Goal: Feedback & Contribution: Submit feedback/report problem

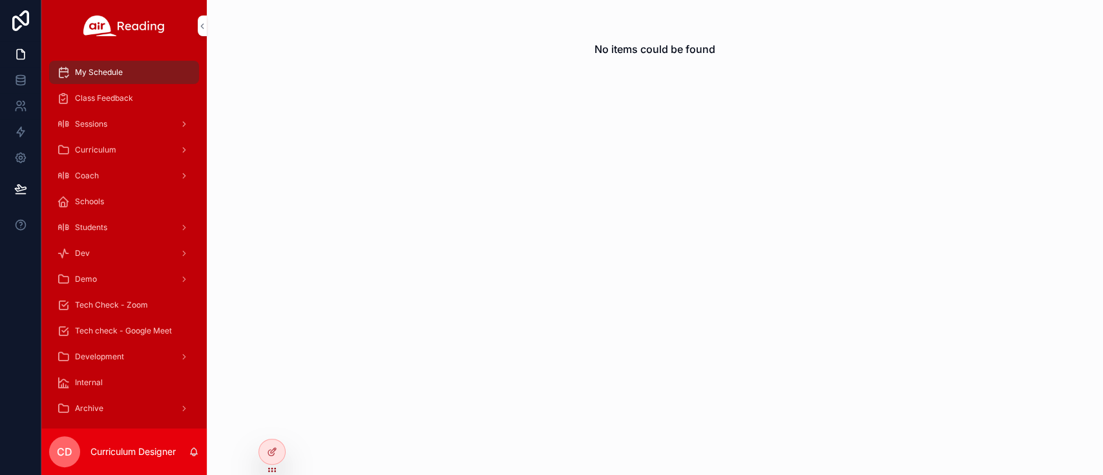
click at [0, 0] on icon at bounding box center [0, 0] width 0 height 0
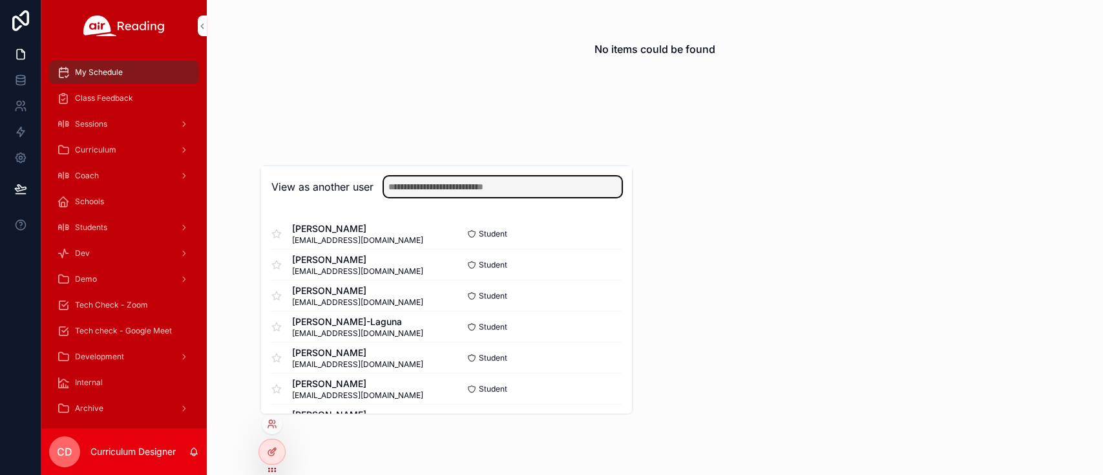
click at [462, 185] on input "text" at bounding box center [503, 186] width 238 height 21
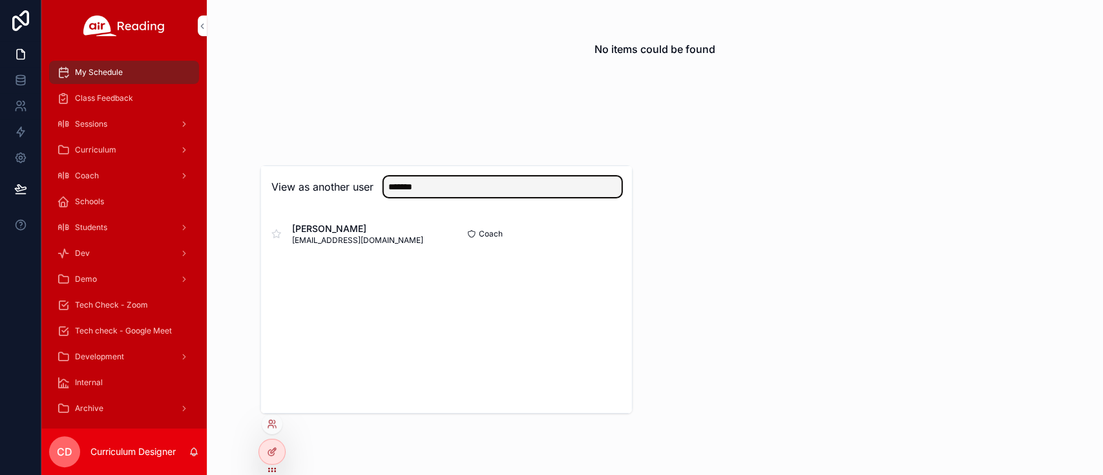
type input "*******"
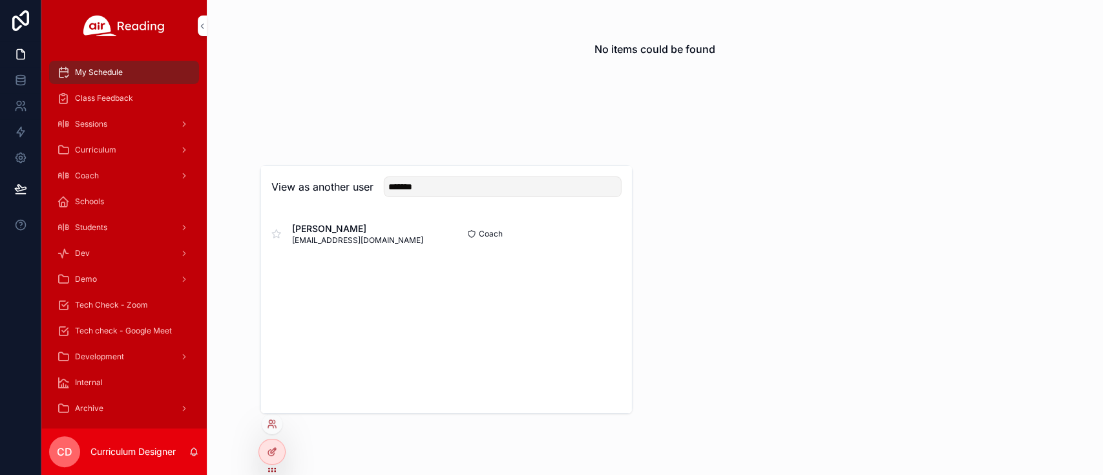
click at [0, 0] on button "Select" at bounding box center [0, 0] width 0 height 0
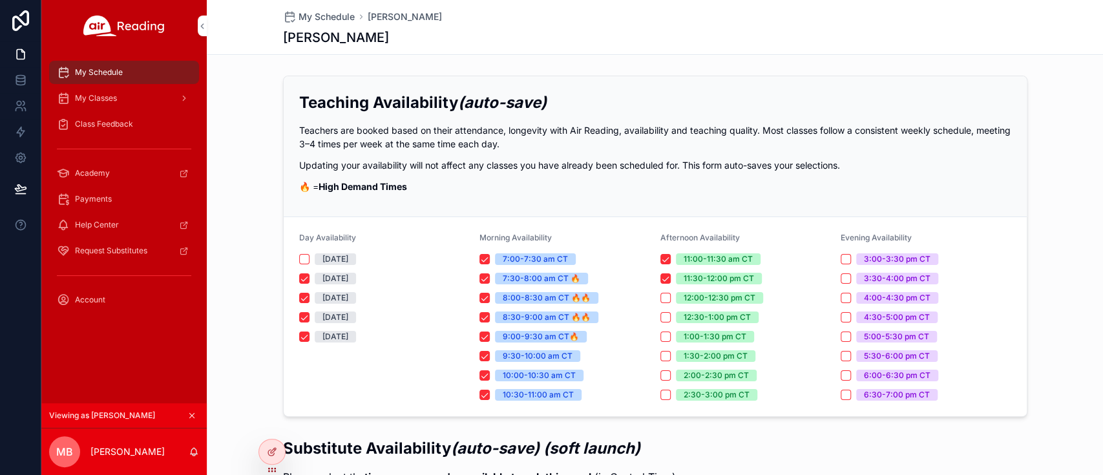
click at [93, 122] on span "Class Feedback" at bounding box center [104, 124] width 58 height 10
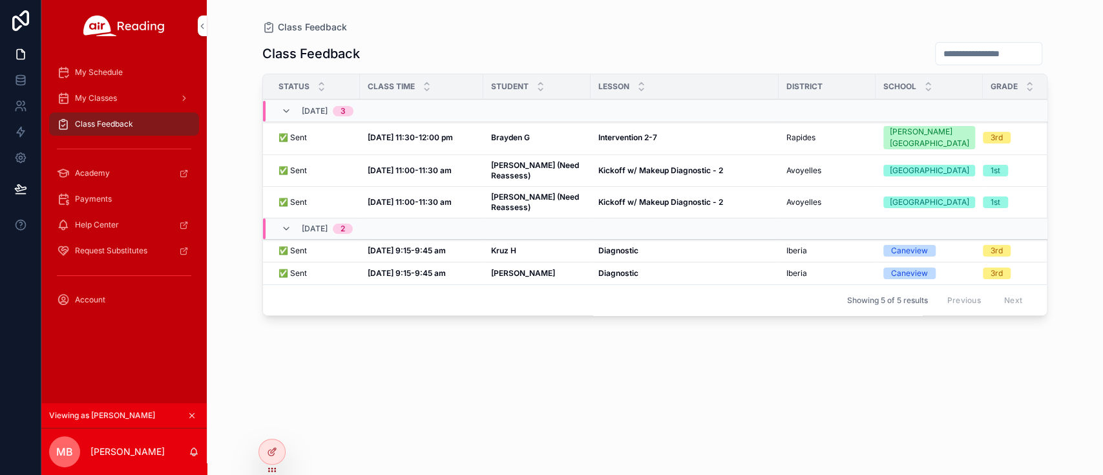
click at [191, 415] on icon "scrollable content" at bounding box center [191, 415] width 9 height 9
